Goal: Navigation & Orientation: Find specific page/section

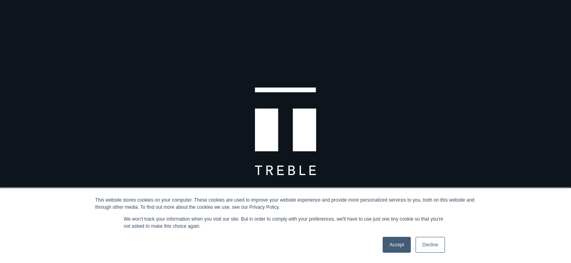
click at [395, 240] on link "Accept" at bounding box center [396, 245] width 28 height 16
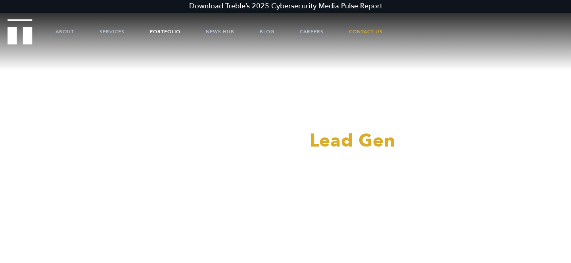
click at [163, 33] on link "Portfolio" at bounding box center [165, 32] width 31 height 24
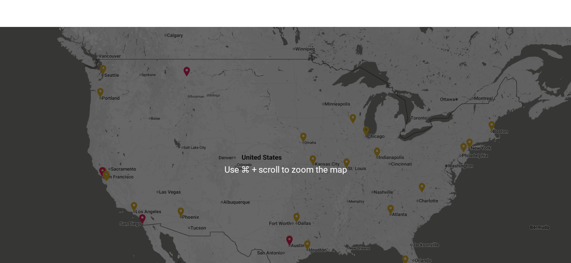
scroll to position [1494, 0]
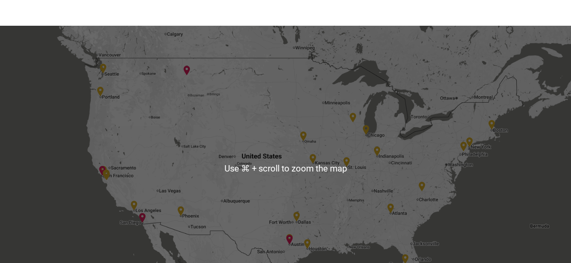
click at [293, 219] on div at bounding box center [285, 168] width 571 height 285
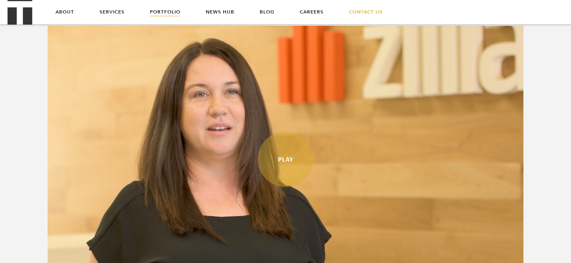
scroll to position [0, 0]
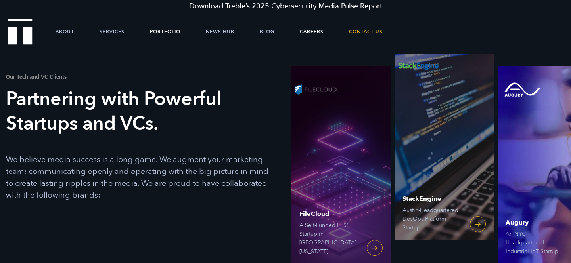
click at [307, 28] on link "Careers" at bounding box center [312, 32] width 24 height 24
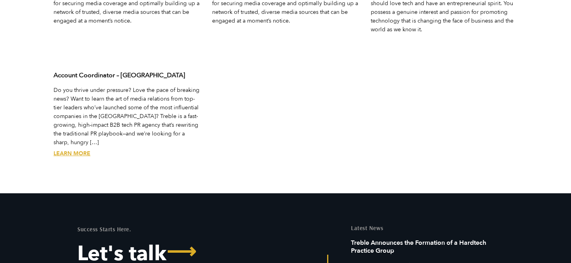
scroll to position [2765, 0]
